Goal: Task Accomplishment & Management: Manage account settings

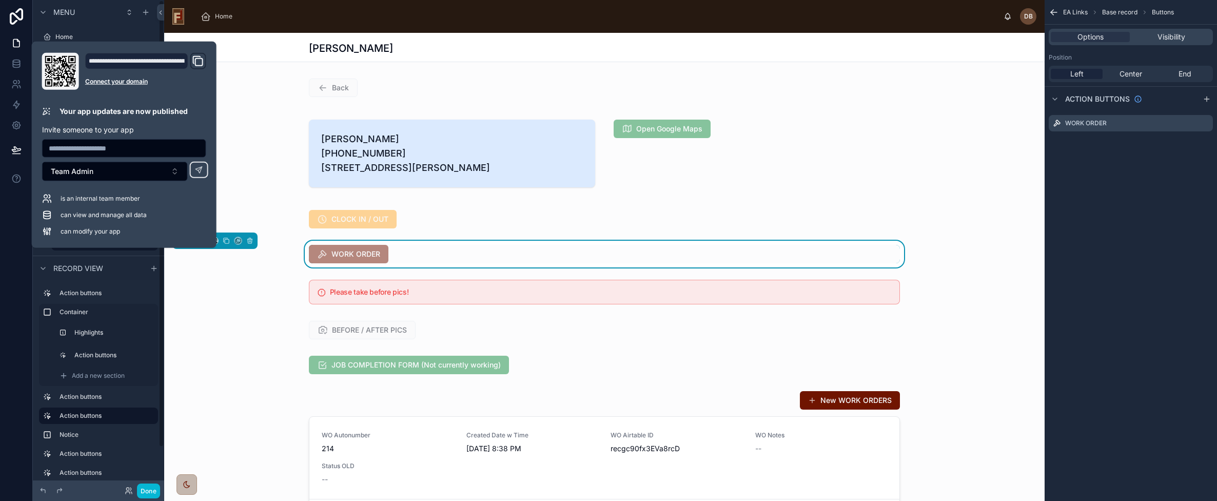
click at [329, 16] on div "Home" at bounding box center [597, 16] width 811 height 23
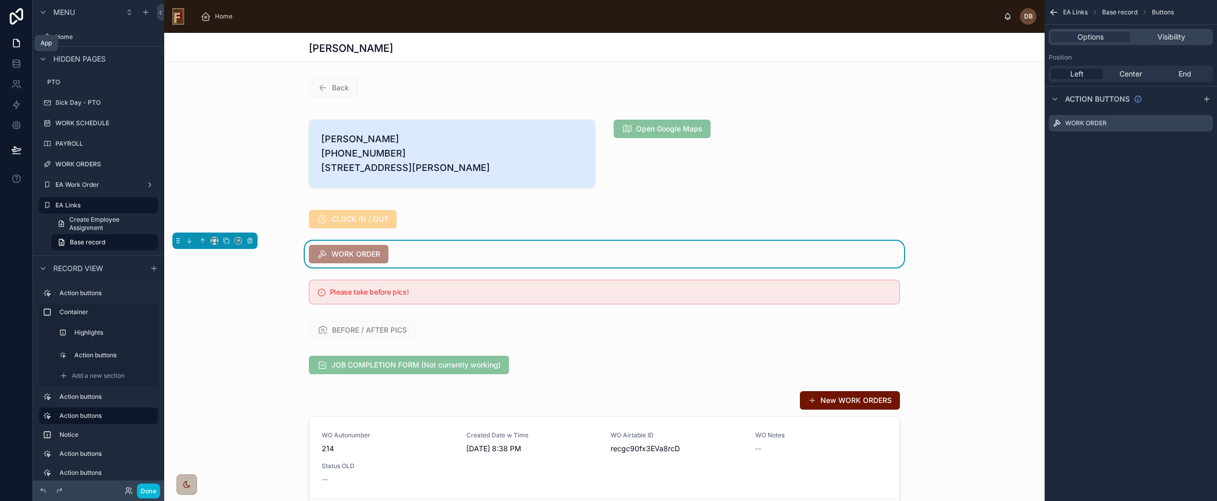
click at [16, 47] on icon at bounding box center [16, 44] width 6 height 8
click at [16, 84] on icon at bounding box center [16, 84] width 10 height 10
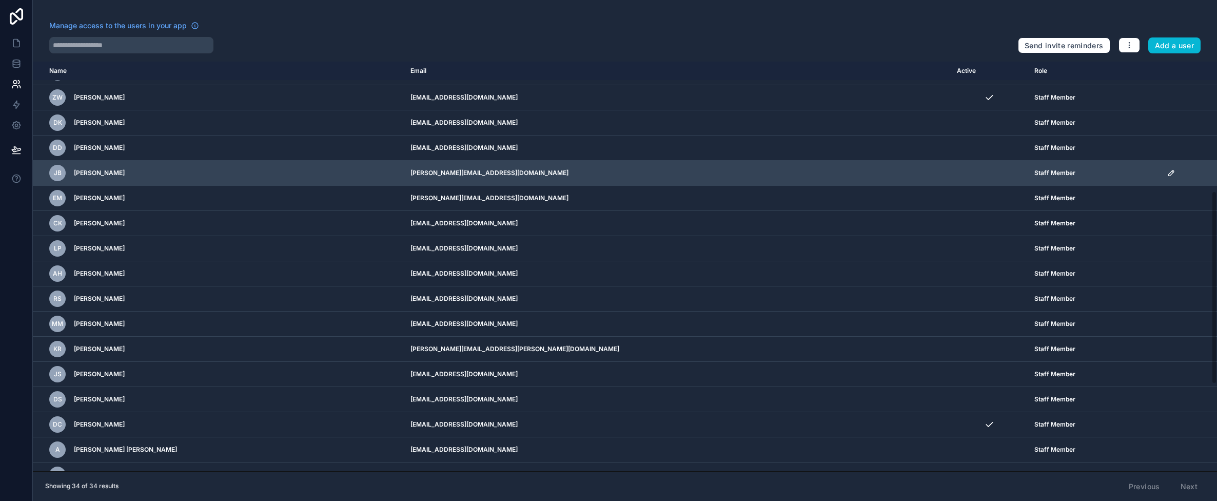
scroll to position [308, 0]
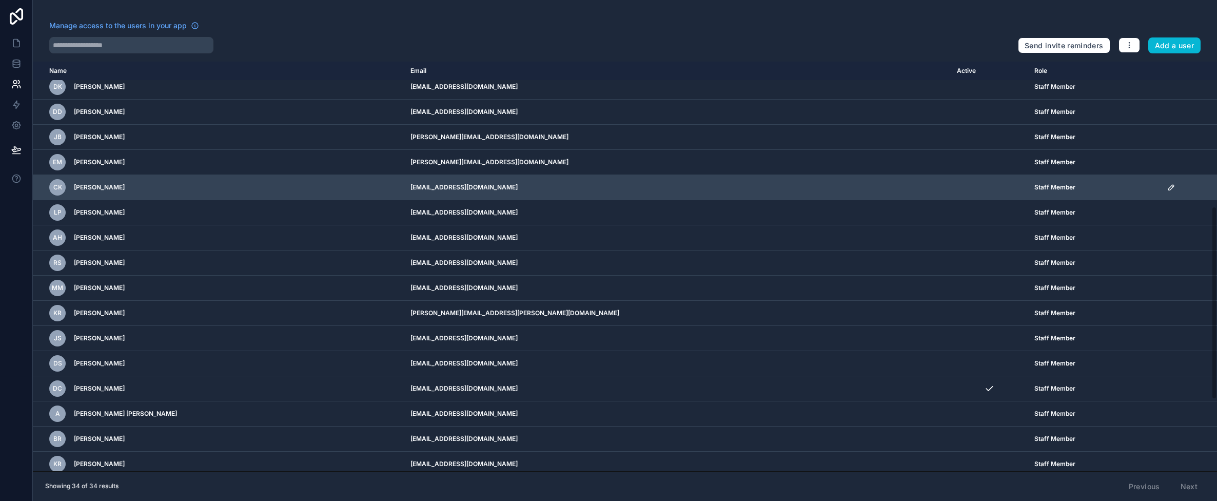
click at [1169, 185] on icon "scrollable content" at bounding box center [1171, 187] width 5 height 5
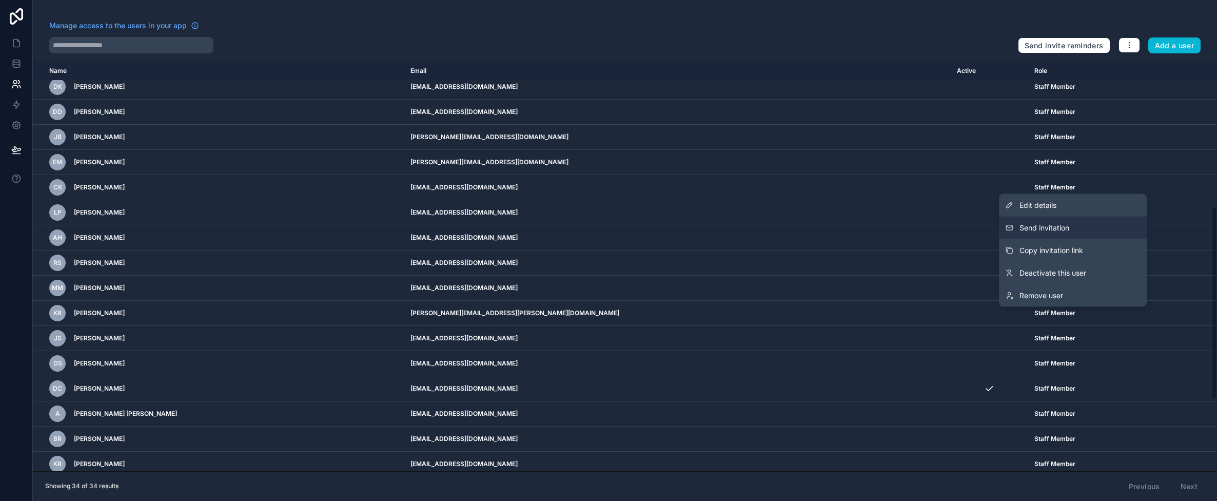
click at [1082, 225] on button "Send invitation" at bounding box center [1073, 228] width 148 height 23
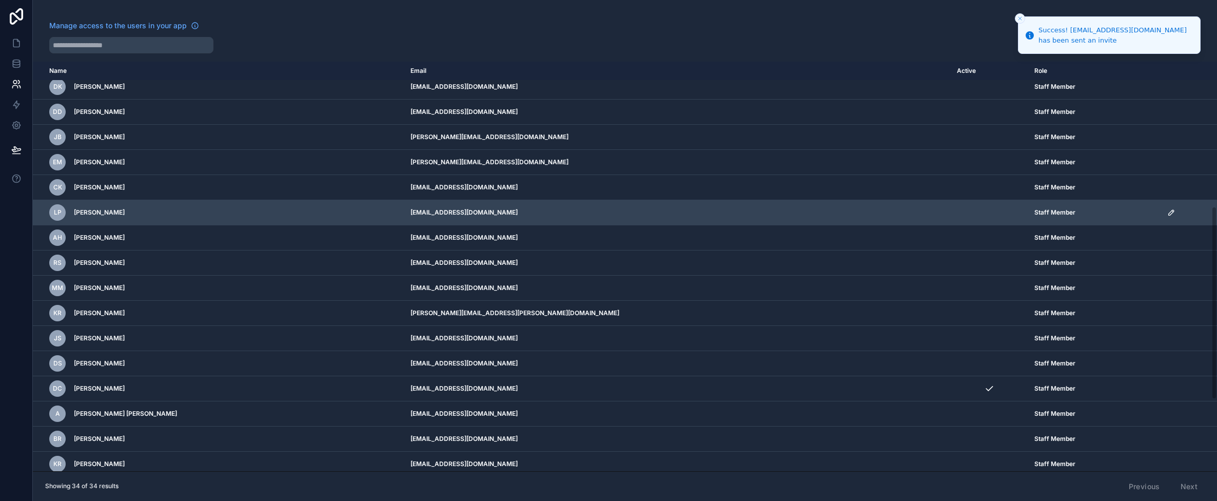
click at [1168, 211] on icon "scrollable content" at bounding box center [1172, 212] width 8 height 8
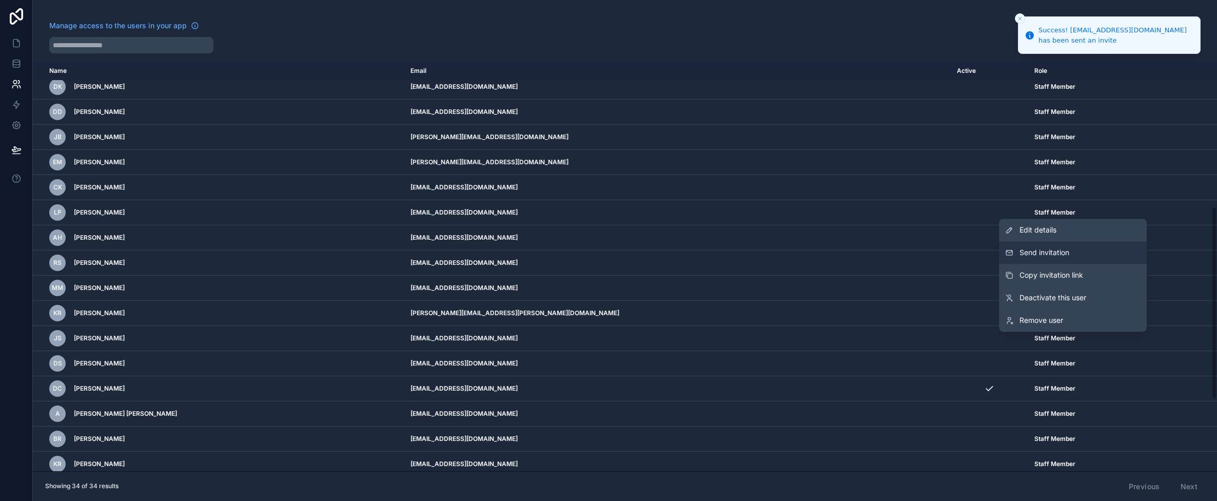
click at [1065, 252] on span "Send invitation" at bounding box center [1045, 252] width 50 height 10
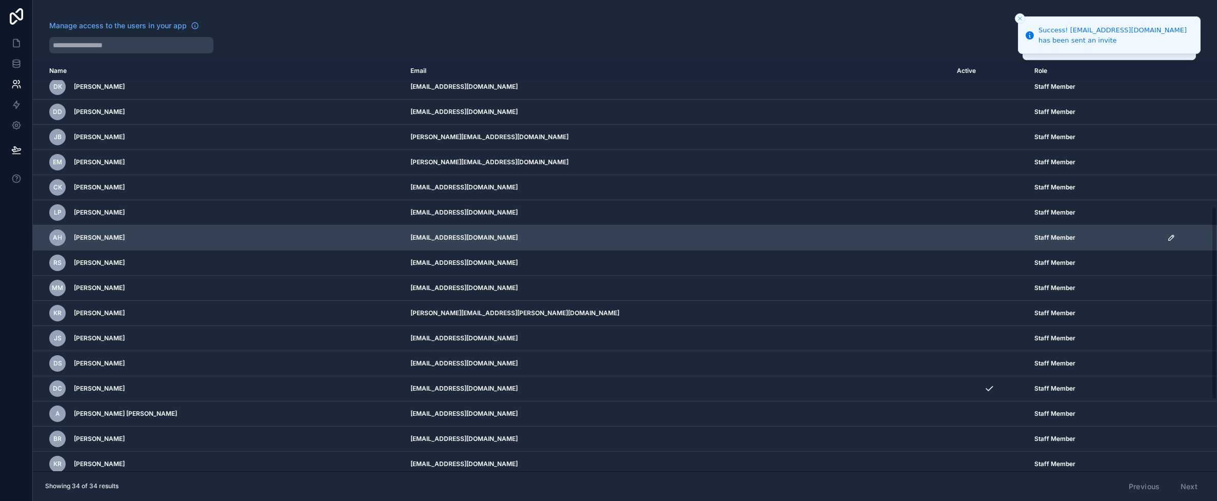
click at [1168, 234] on icon "scrollable content" at bounding box center [1172, 238] width 8 height 8
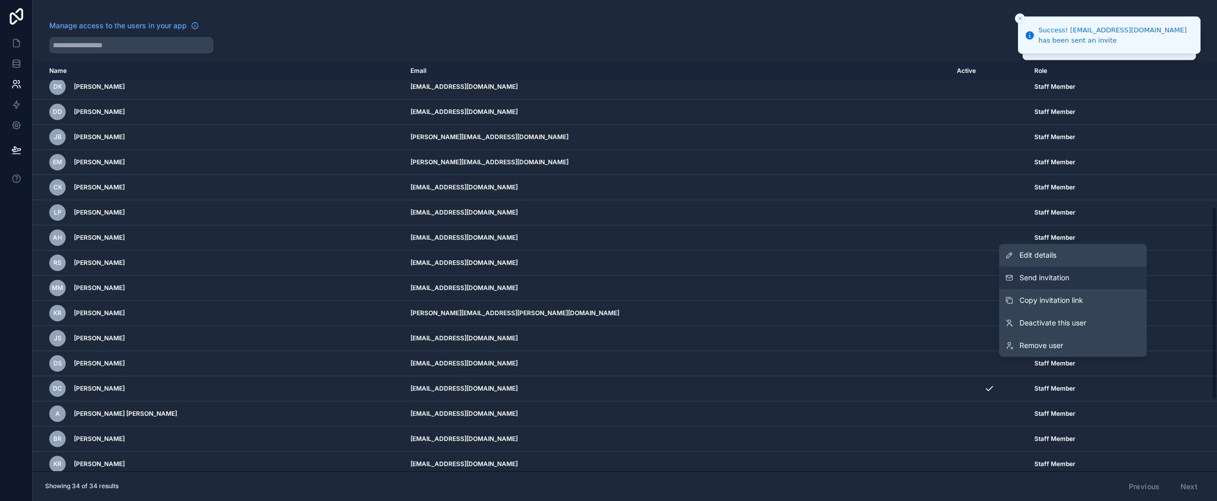
click at [1080, 273] on button "Send invitation" at bounding box center [1073, 277] width 148 height 23
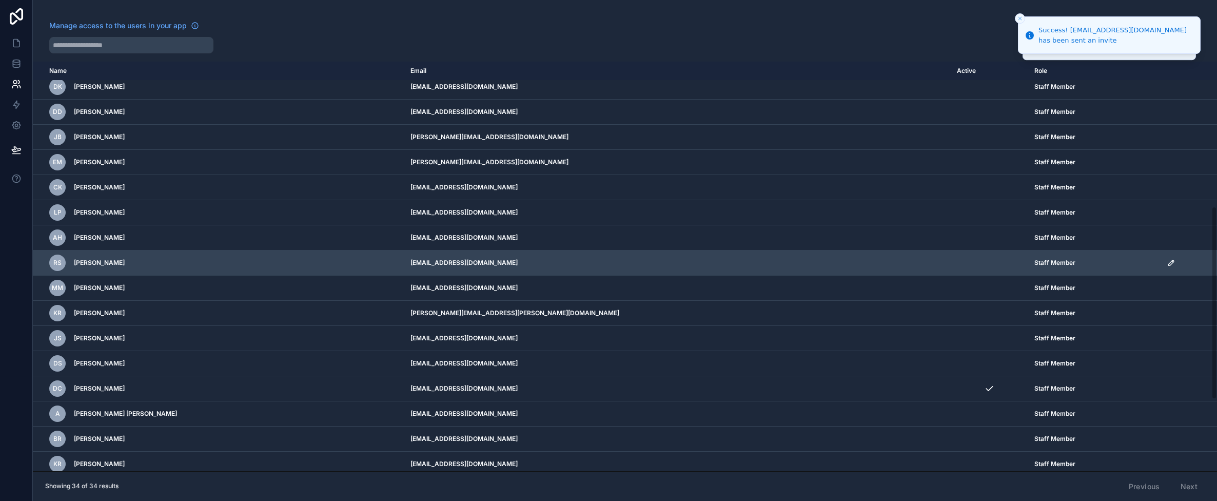
click at [1169, 260] on icon "scrollable content" at bounding box center [1171, 262] width 5 height 5
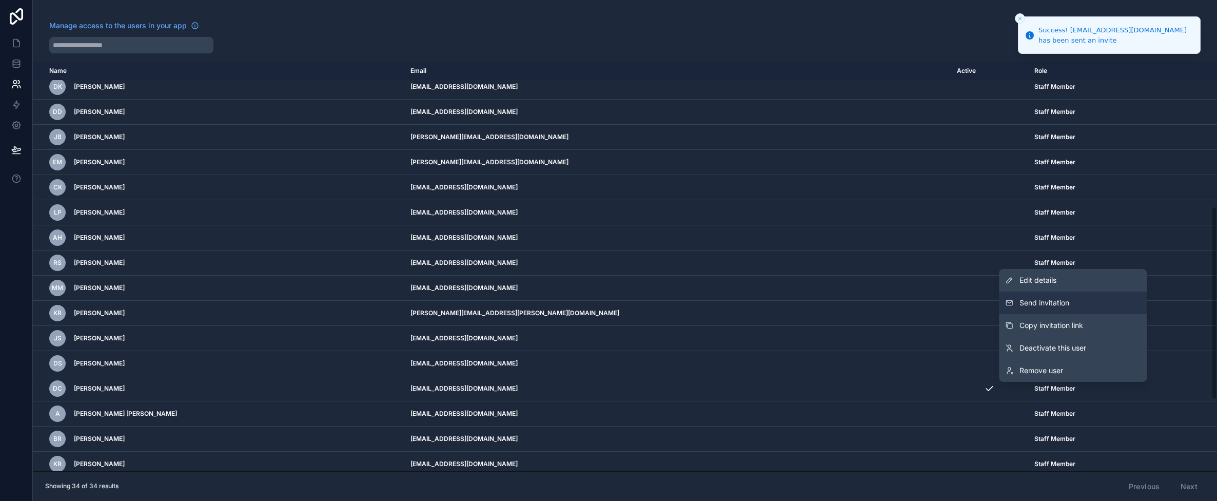
click at [1064, 296] on button "Send invitation" at bounding box center [1073, 302] width 148 height 23
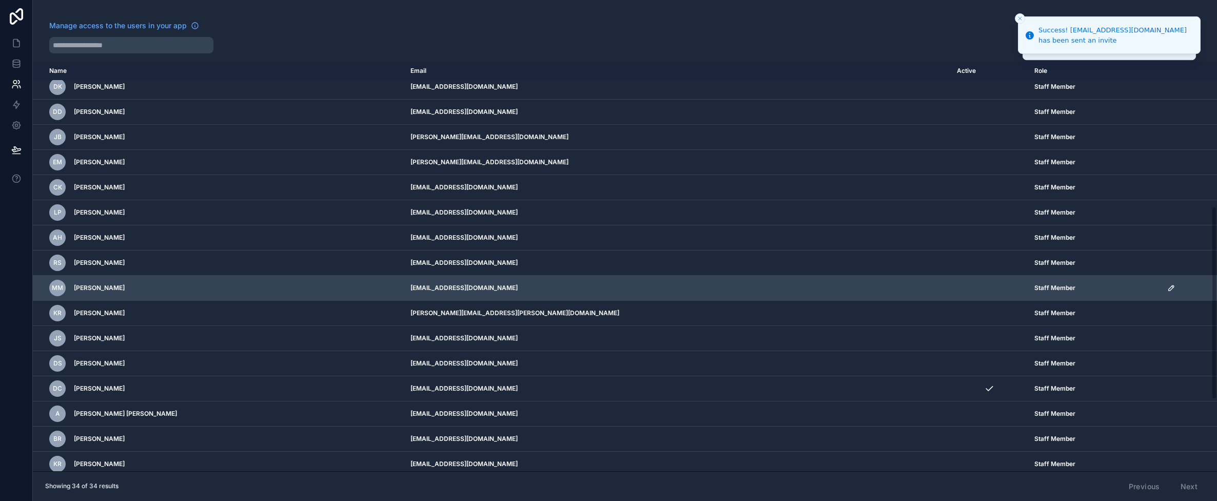
click at [1172, 286] on icon "scrollable content" at bounding box center [1173, 287] width 2 height 2
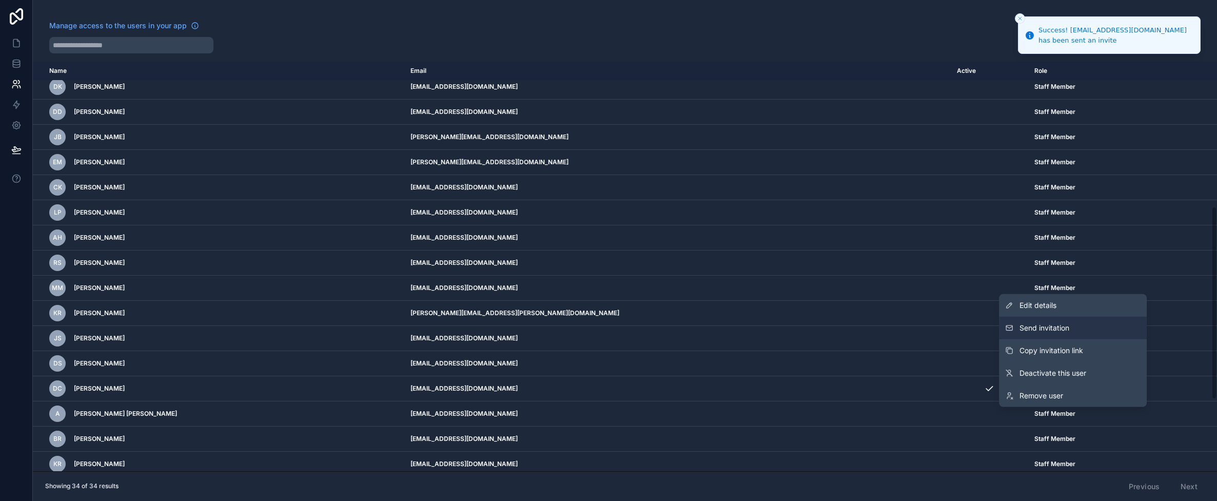
click at [1059, 327] on span "Send invitation" at bounding box center [1045, 328] width 50 height 10
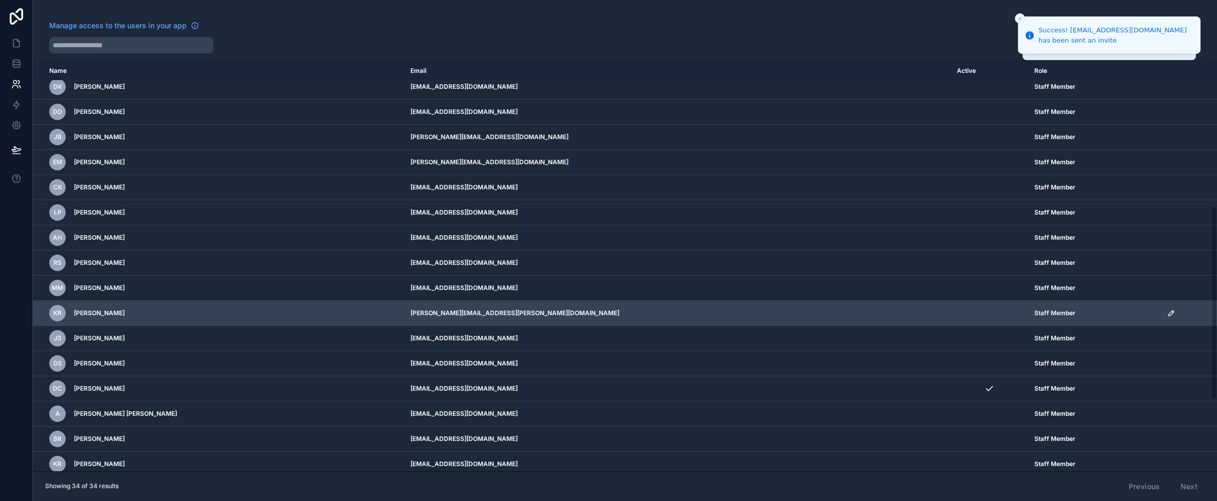
click at [1168, 314] on icon "scrollable content" at bounding box center [1172, 313] width 8 height 8
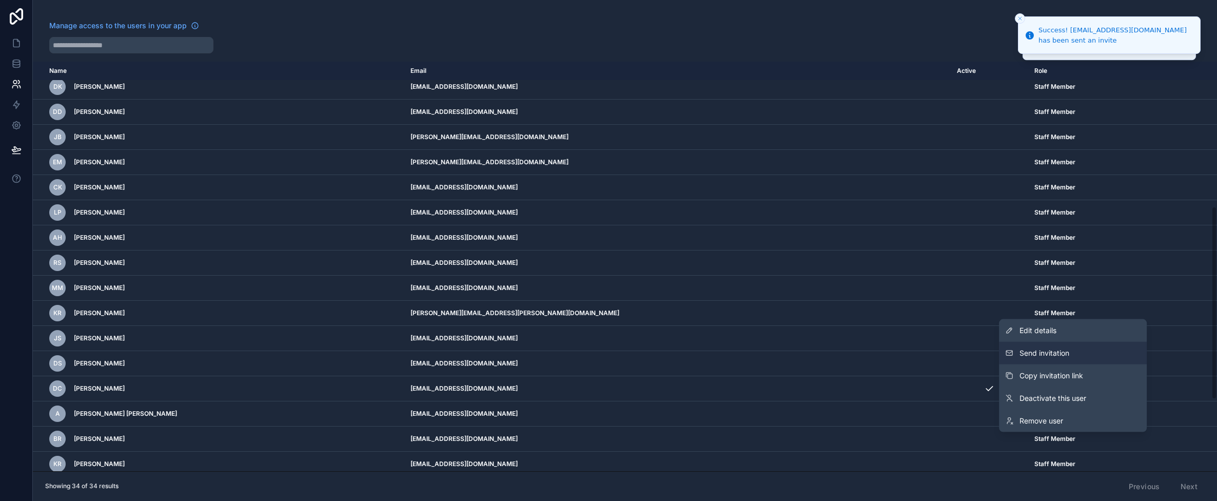
click at [1059, 358] on span "Send invitation" at bounding box center [1045, 353] width 50 height 10
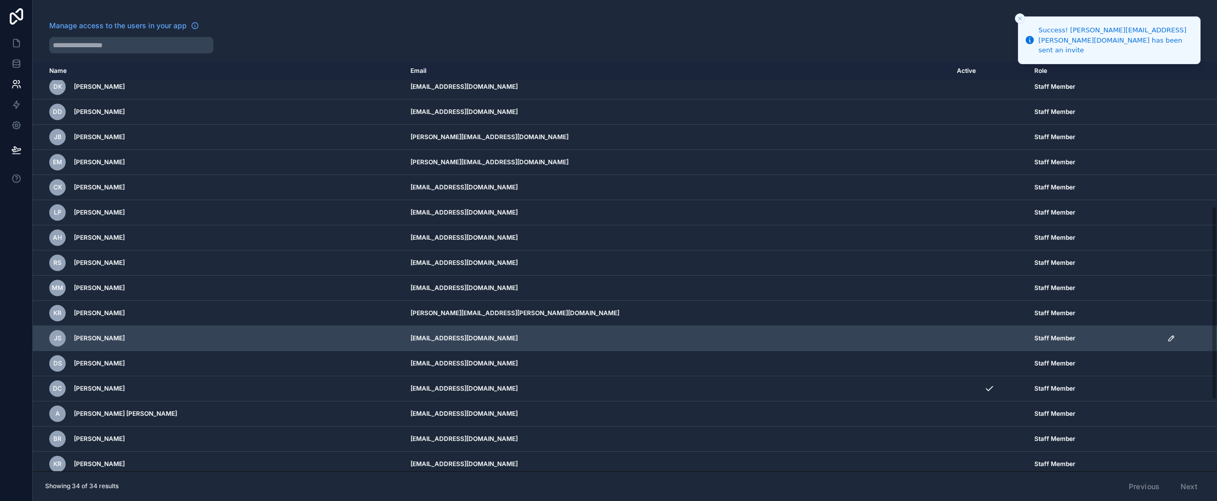
click at [1168, 336] on icon "scrollable content" at bounding box center [1172, 338] width 8 height 8
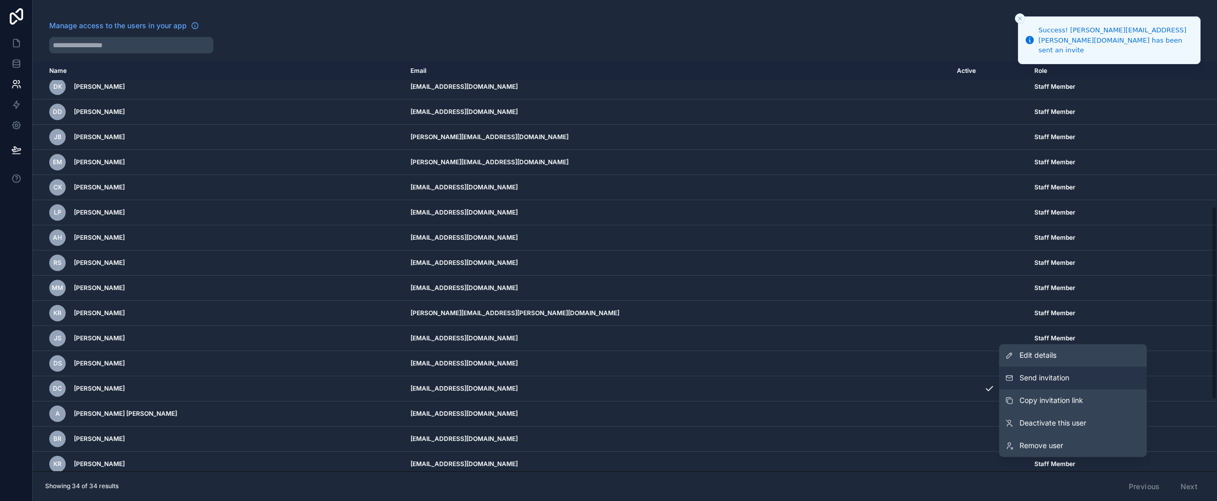
click at [1081, 372] on button "Send invitation" at bounding box center [1073, 377] width 148 height 23
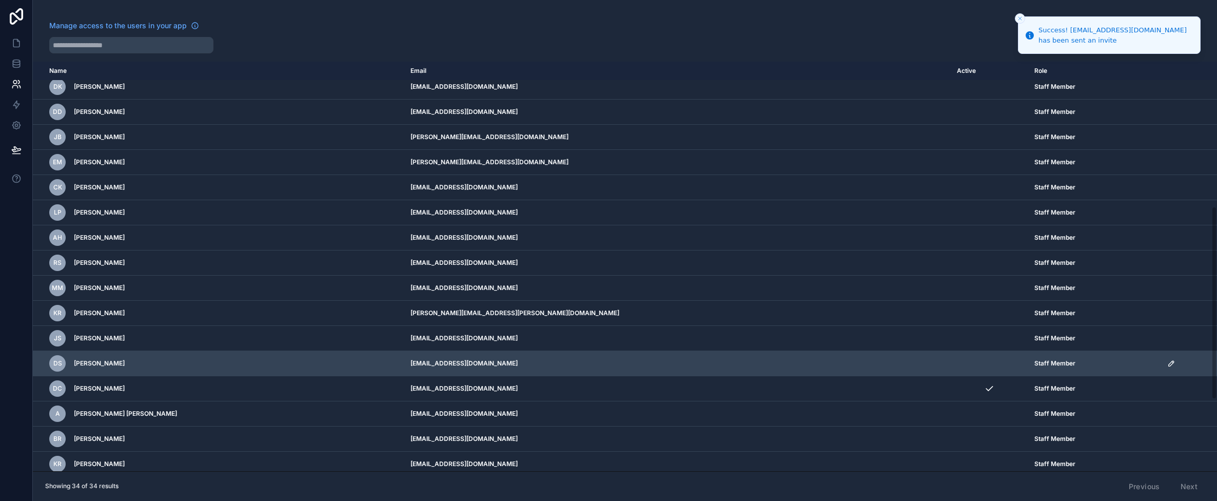
click at [1168, 361] on icon "scrollable content" at bounding box center [1172, 363] width 8 height 8
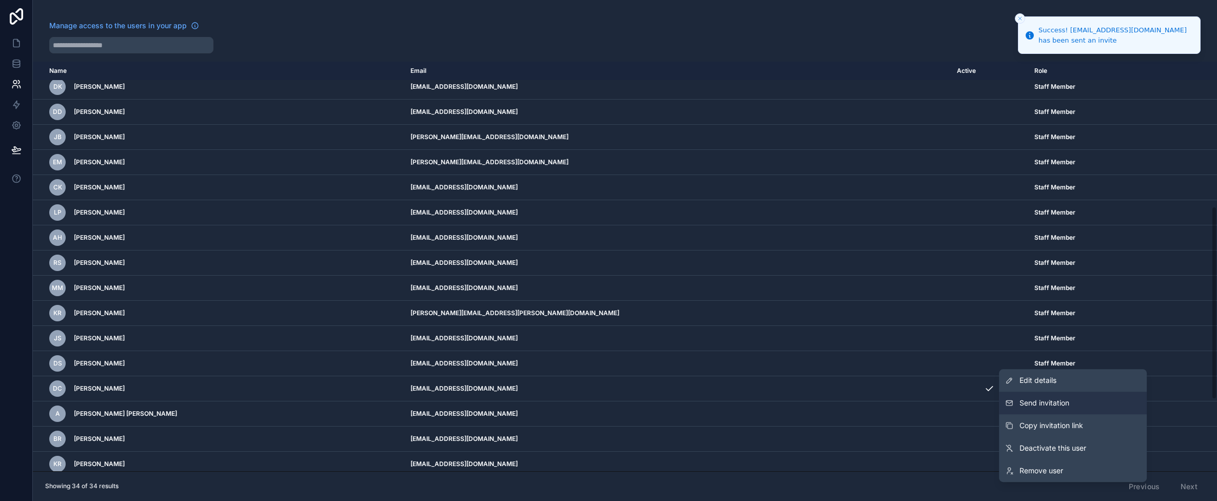
click at [1069, 398] on span "Send invitation" at bounding box center [1045, 403] width 50 height 10
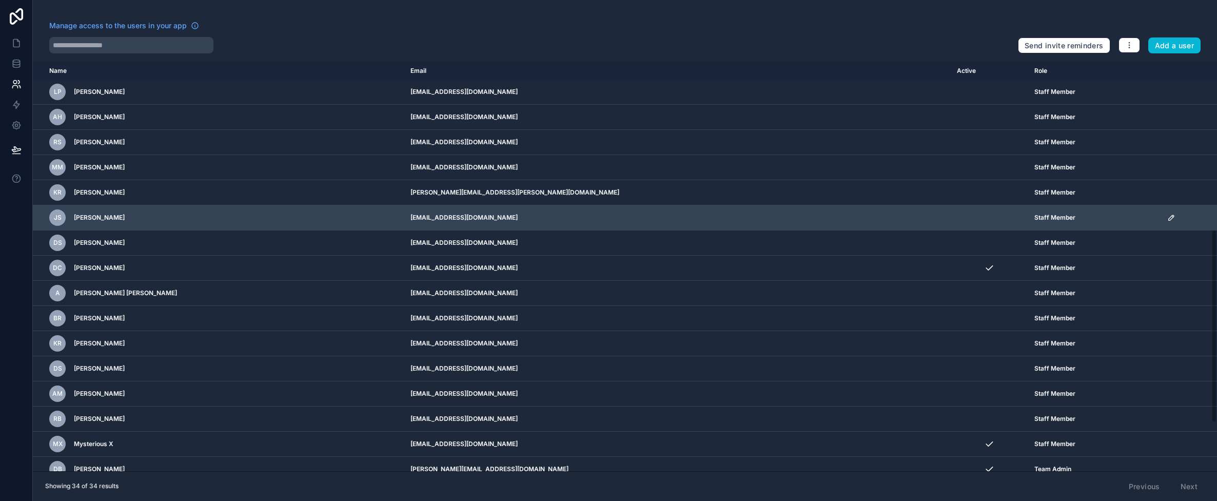
scroll to position [460, 0]
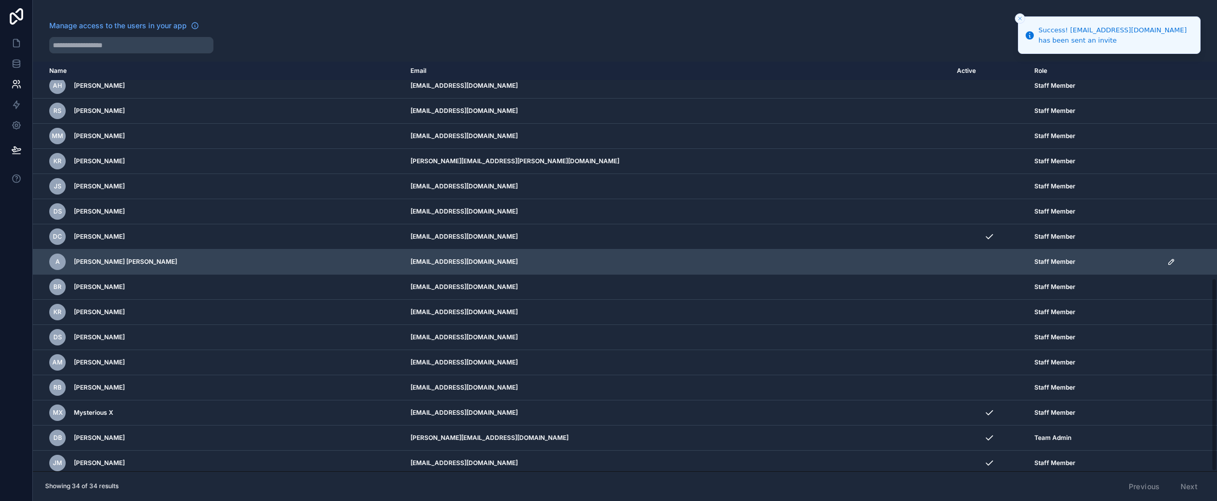
click at [1169, 259] on icon "scrollable content" at bounding box center [1171, 261] width 5 height 5
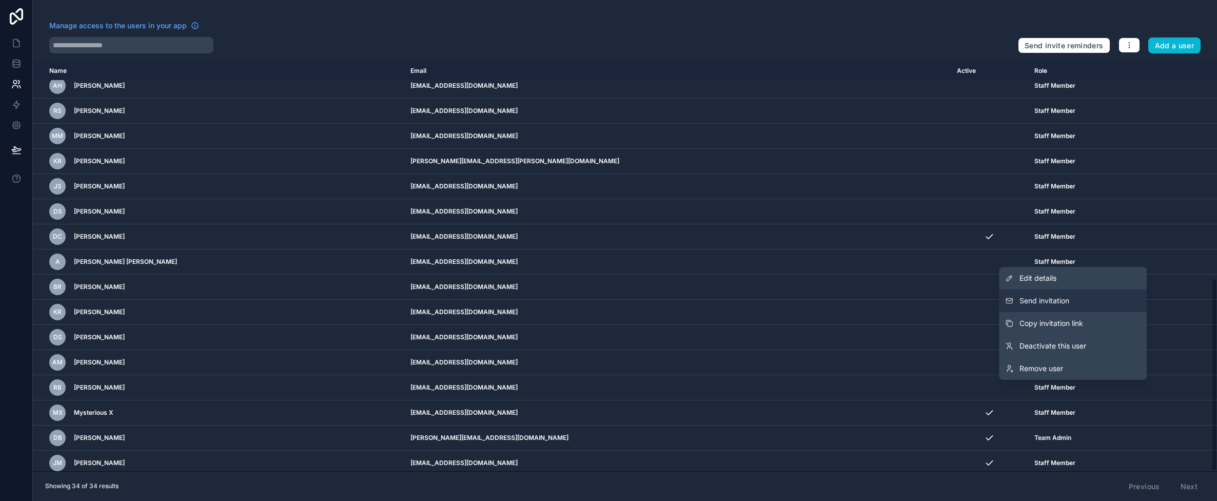
click at [1089, 297] on button "Send invitation" at bounding box center [1073, 300] width 148 height 23
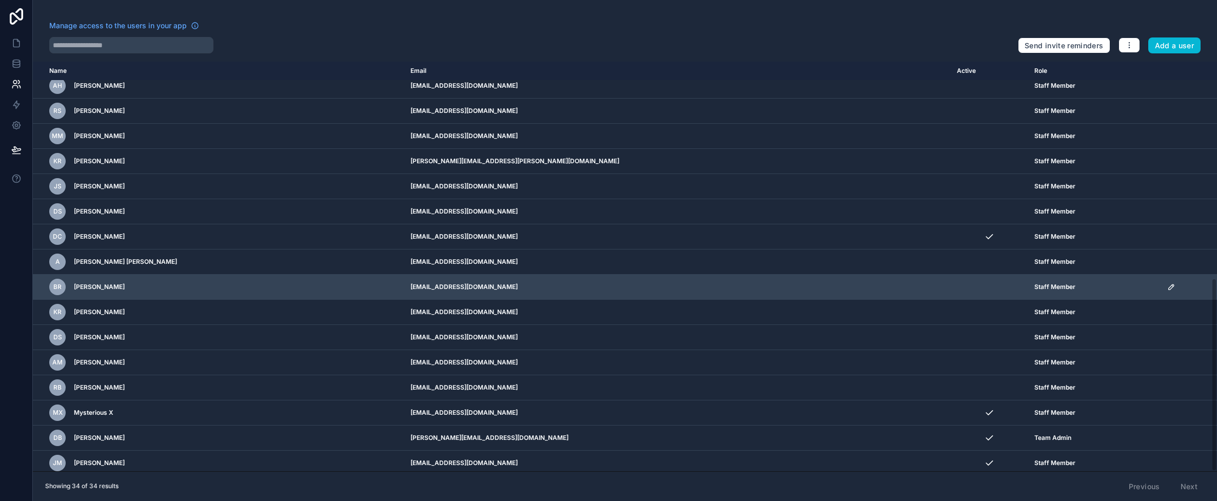
click at [1168, 285] on icon "scrollable content" at bounding box center [1172, 287] width 8 height 8
click at [1168, 283] on icon "scrollable content" at bounding box center [1172, 287] width 8 height 8
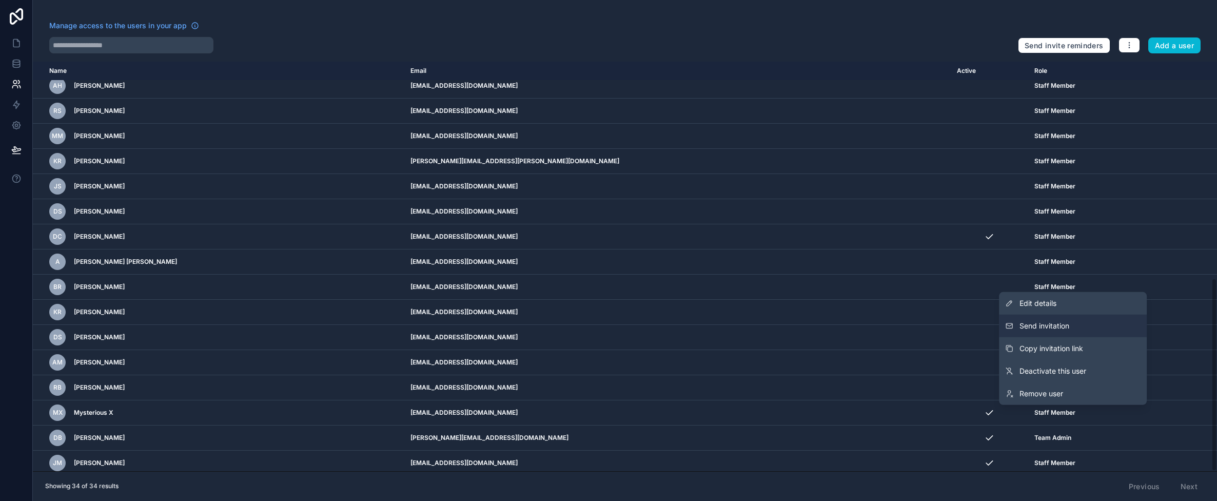
click at [1075, 328] on button "Send invitation" at bounding box center [1073, 326] width 148 height 23
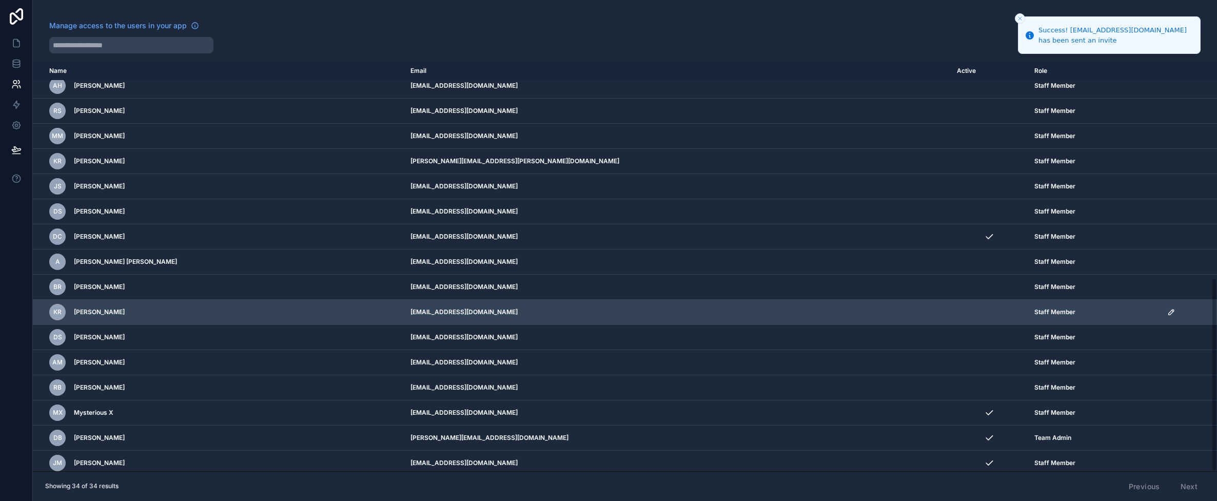
click at [1168, 308] on icon "scrollable content" at bounding box center [1172, 312] width 8 height 8
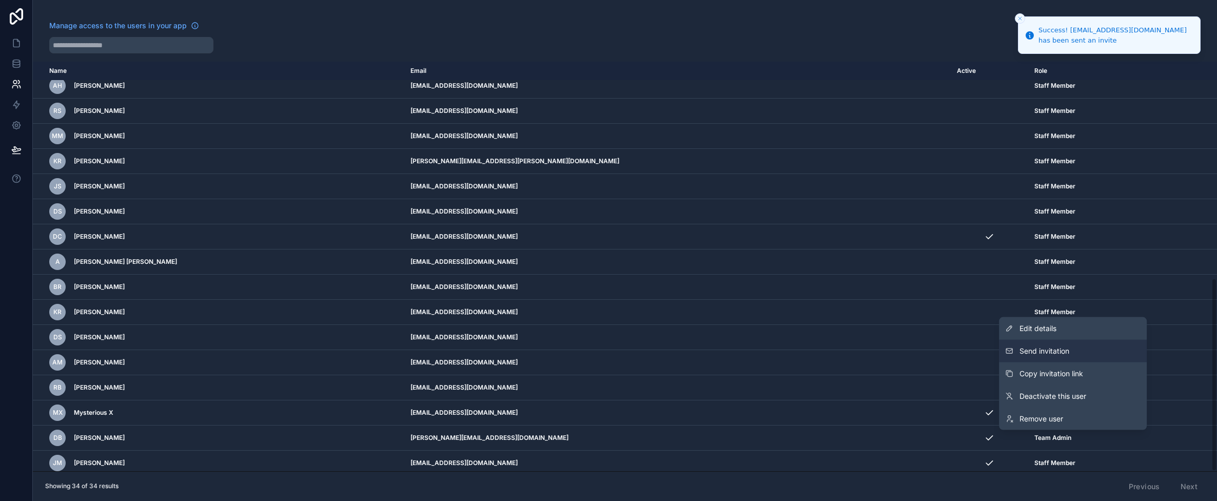
click at [1076, 354] on button "Send invitation" at bounding box center [1073, 351] width 148 height 23
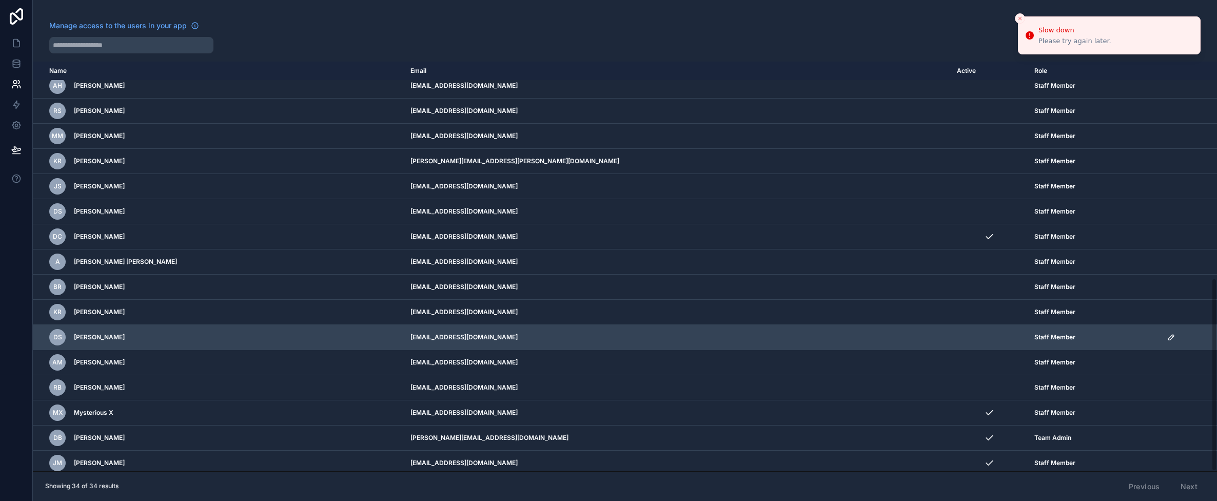
click at [1168, 333] on icon "scrollable content" at bounding box center [1172, 337] width 8 height 8
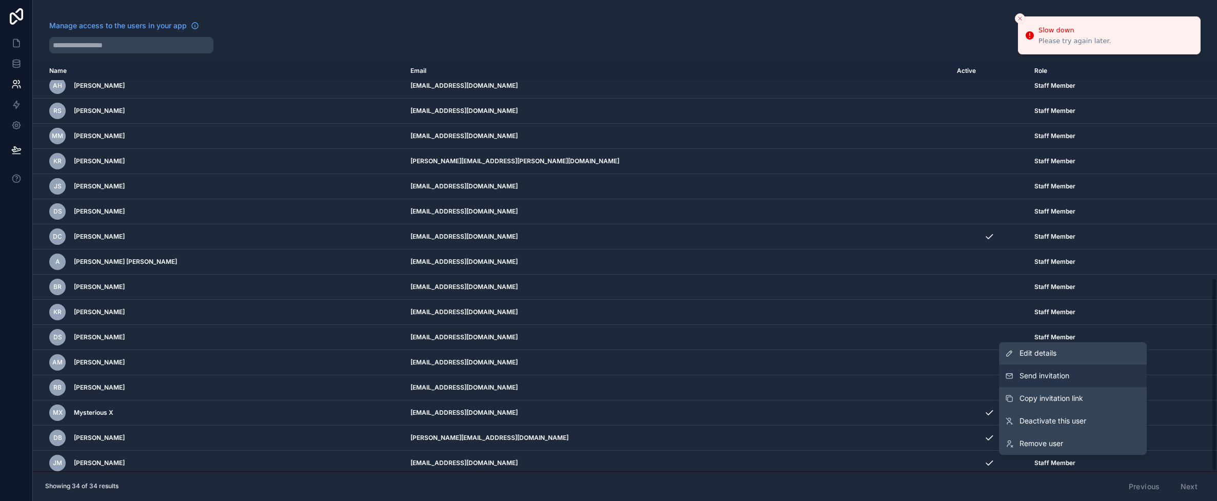
click at [1075, 374] on button "Send invitation" at bounding box center [1073, 375] width 148 height 23
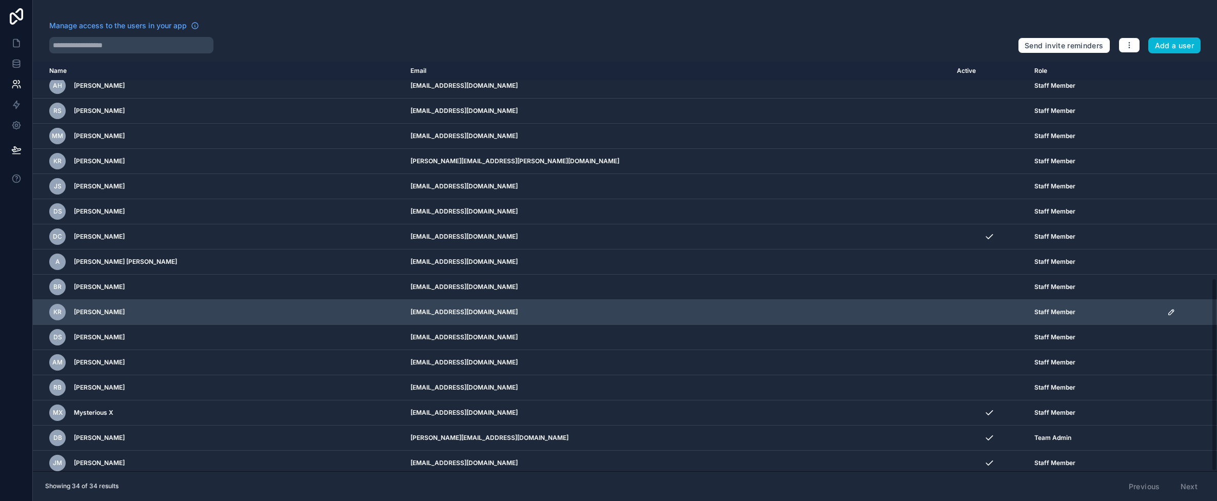
click at [1168, 309] on icon "scrollable content" at bounding box center [1172, 312] width 8 height 8
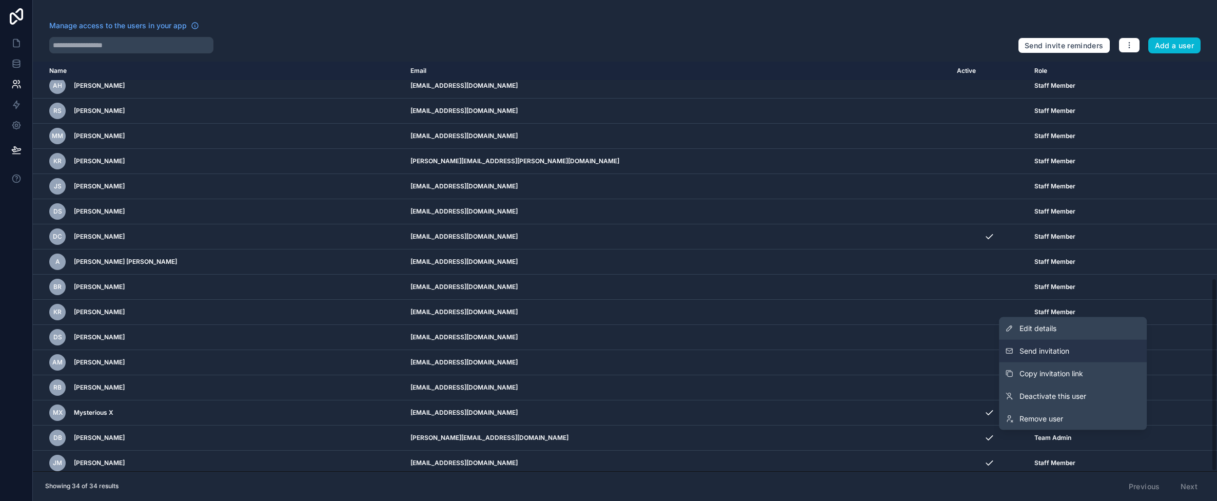
click at [1076, 348] on button "Send invitation" at bounding box center [1073, 351] width 148 height 23
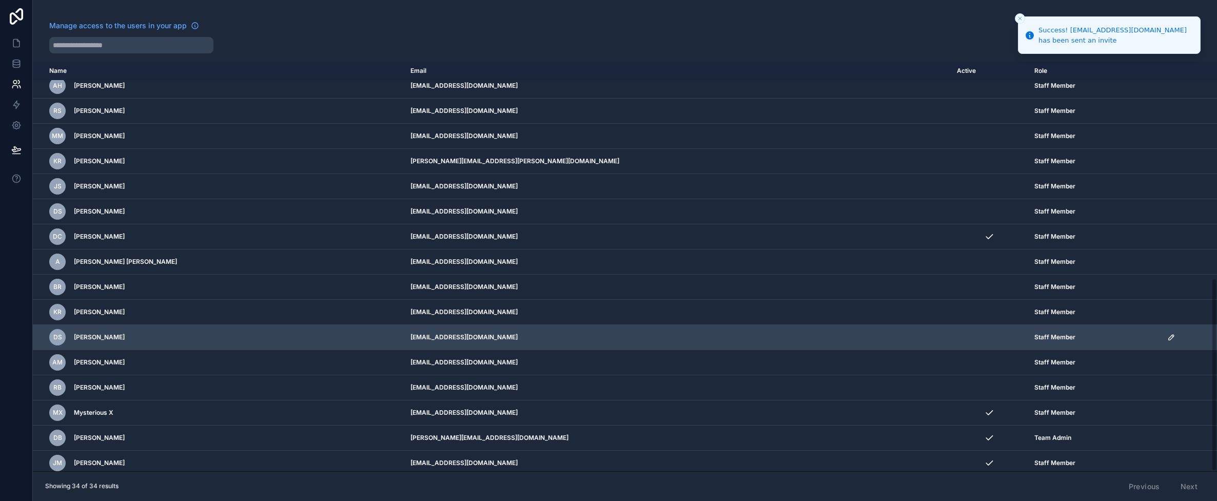
click at [1172, 335] on icon "scrollable content" at bounding box center [1173, 336] width 2 height 2
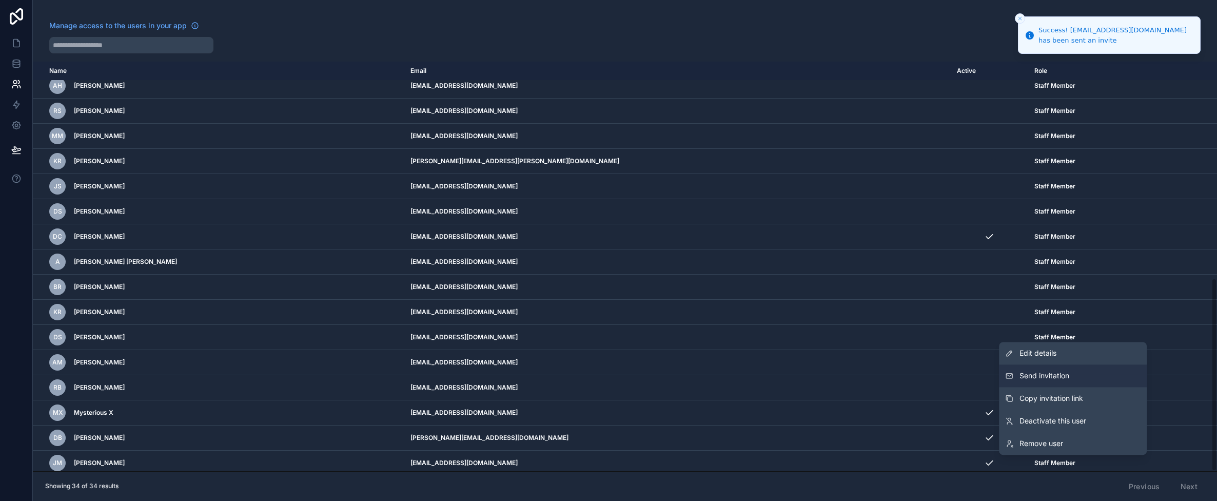
click at [1068, 372] on span "Send invitation" at bounding box center [1045, 376] width 50 height 10
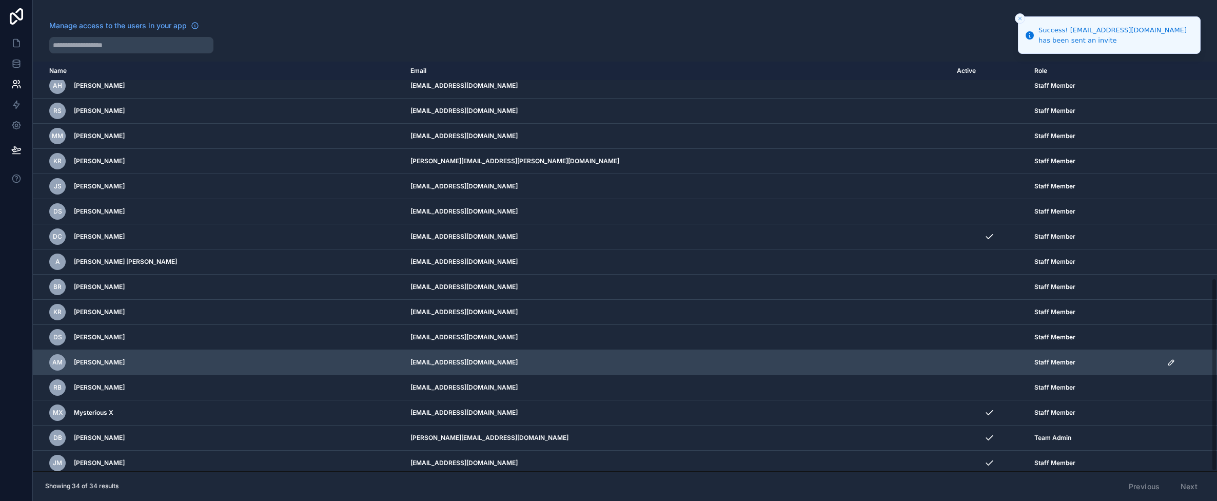
click at [1169, 360] on icon "scrollable content" at bounding box center [1171, 362] width 5 height 5
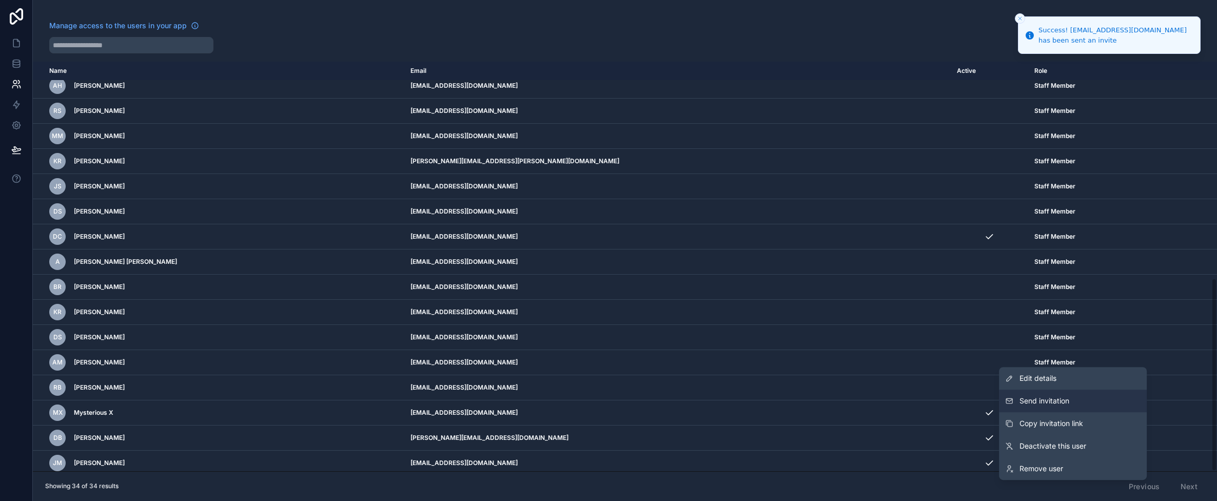
click at [1049, 400] on span "Send invitation" at bounding box center [1045, 401] width 50 height 10
